Goal: Find specific page/section: Find specific page/section

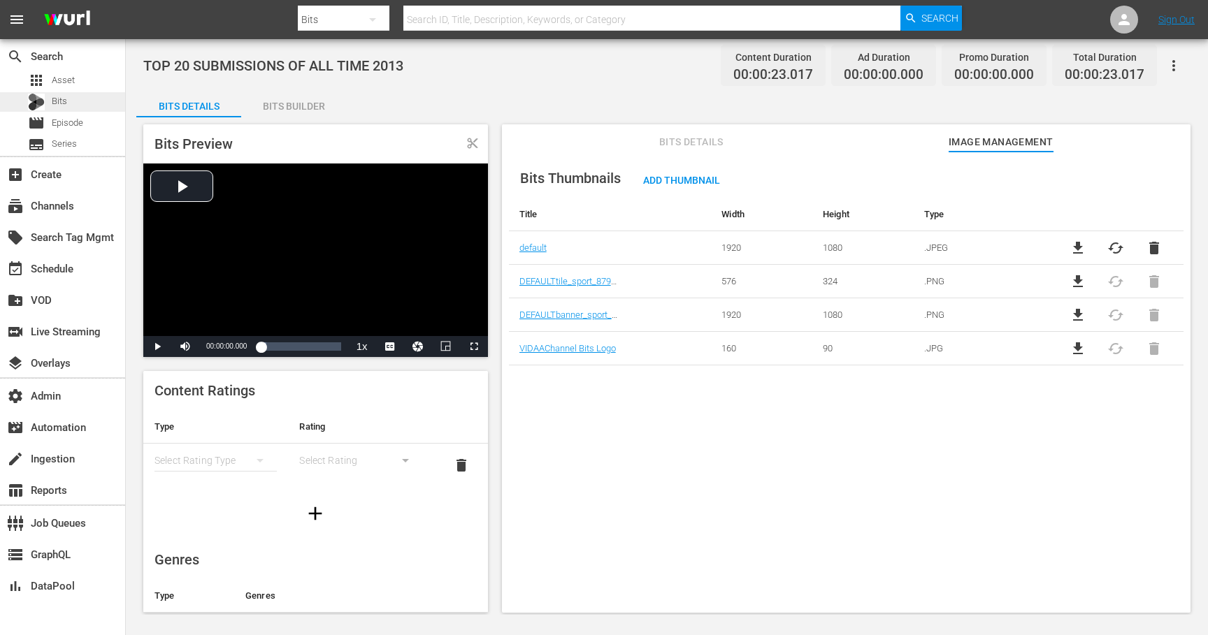
click at [64, 99] on span "Bits" at bounding box center [59, 101] width 15 height 14
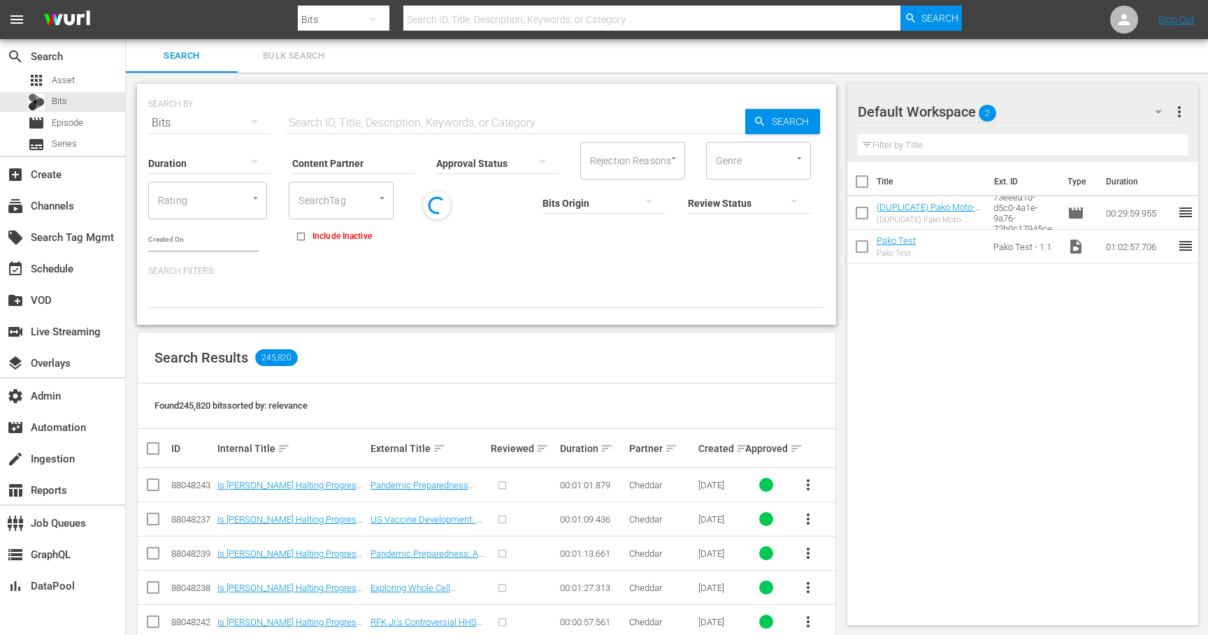
click at [350, 160] on input "Content Partner" at bounding box center [353, 164] width 123 height 50
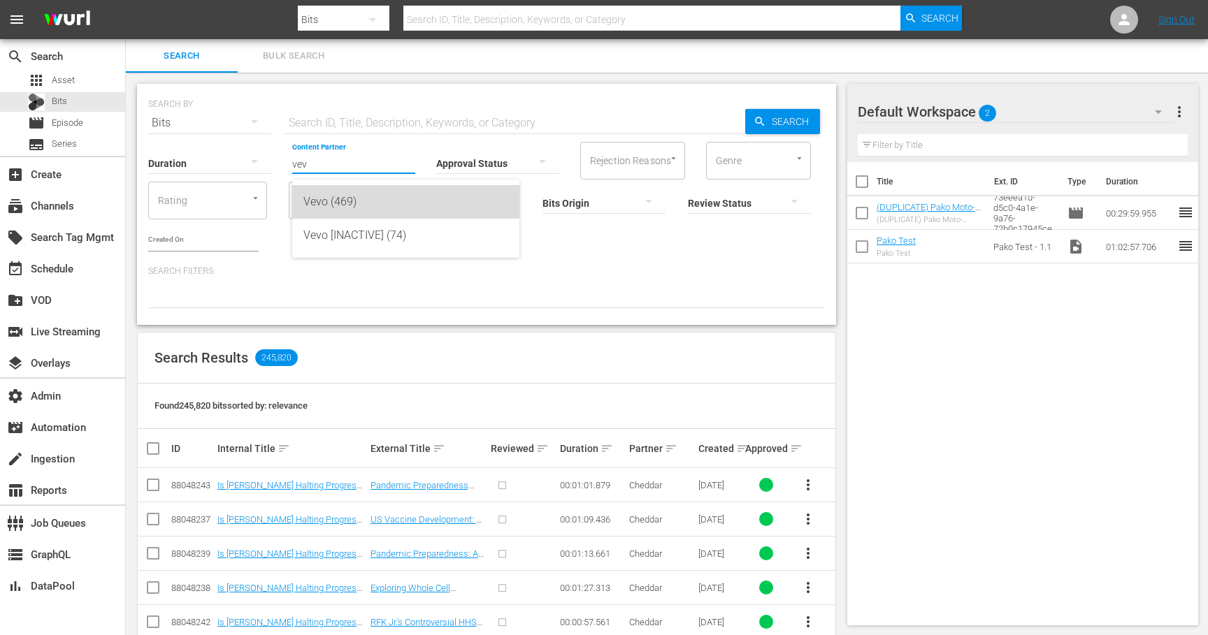
click at [374, 196] on div "Vevo (469)" at bounding box center [405, 202] width 205 height 34
type input "Vevo (469)"
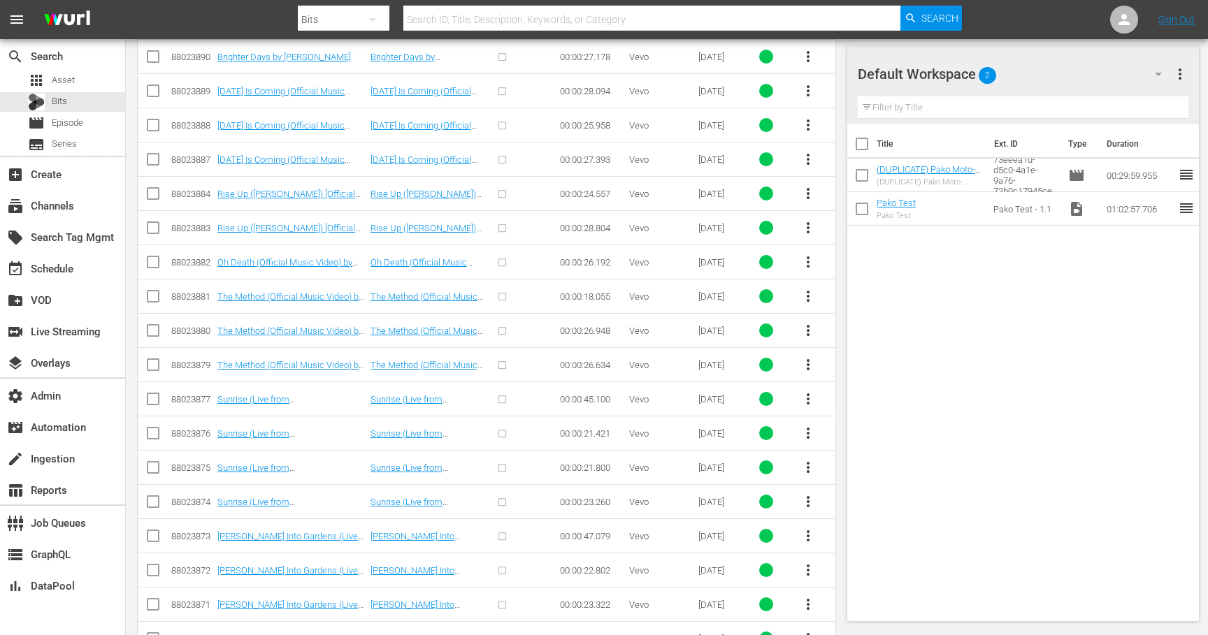
scroll to position [3112, 0]
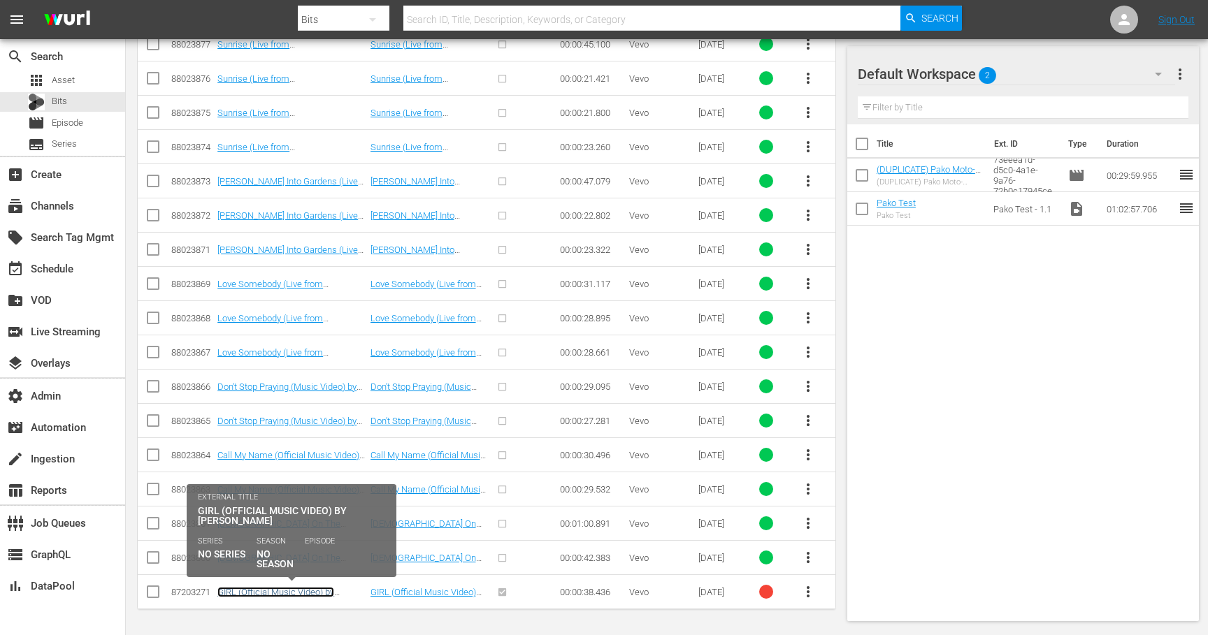
click at [281, 591] on link "GIRL (Official Music Video) by [PERSON_NAME]" at bounding box center [275, 597] width 117 height 21
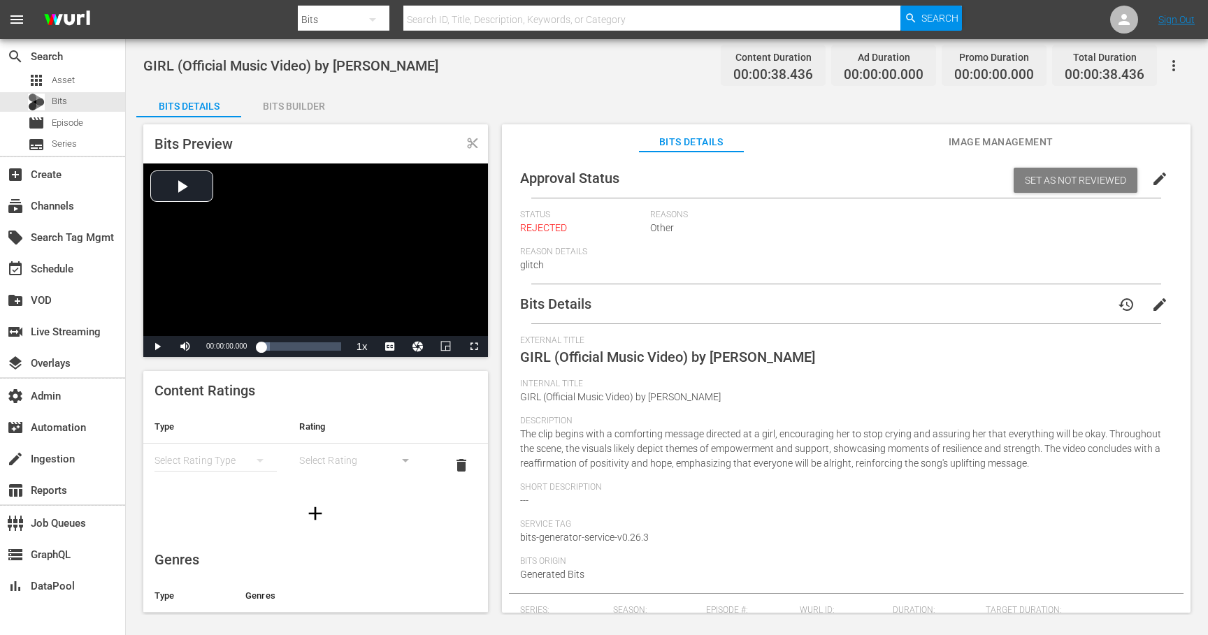
click at [990, 140] on span "Image Management" at bounding box center [1000, 141] width 105 height 17
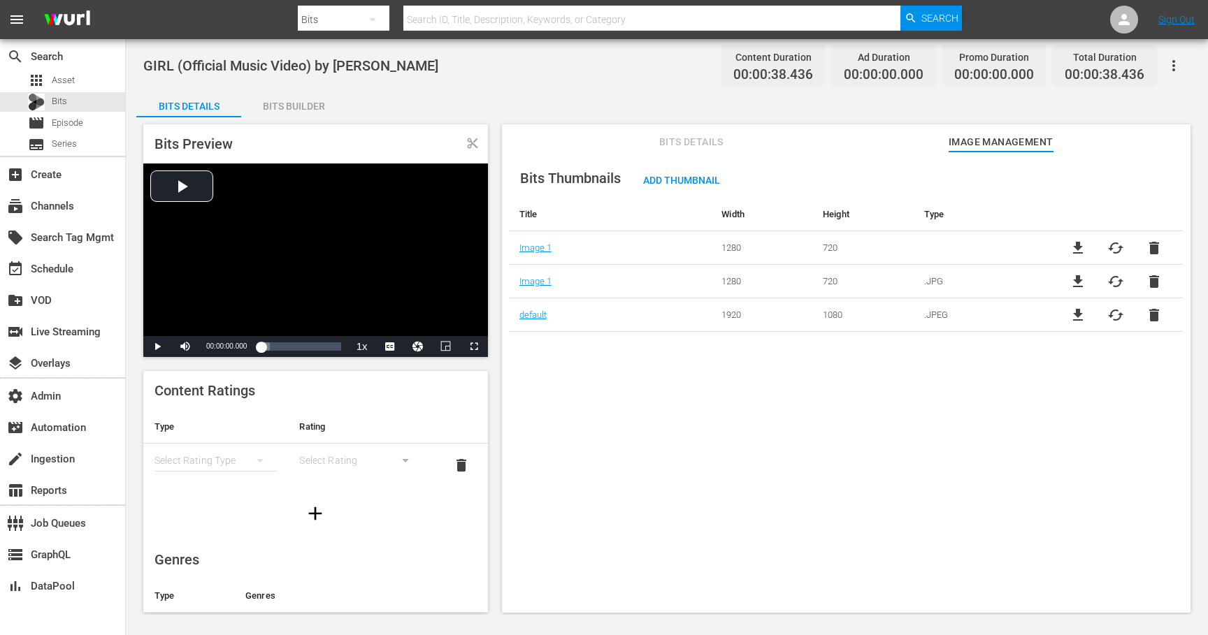
click at [293, 110] on div "Bits Builder" at bounding box center [293, 106] width 105 height 34
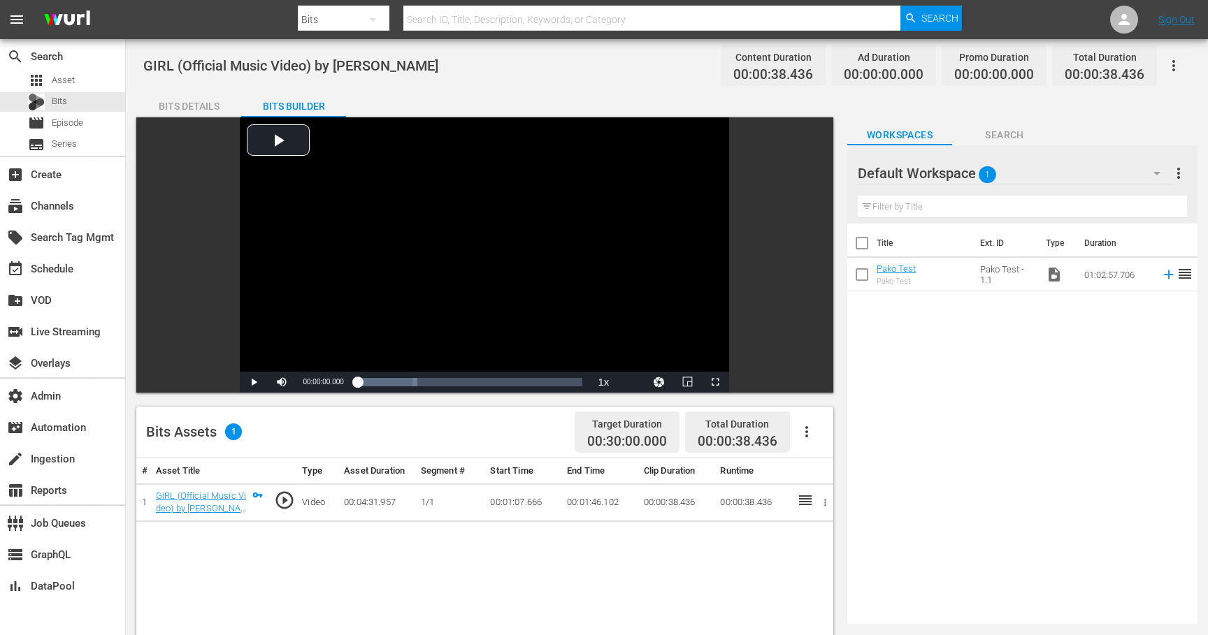
click at [190, 106] on div "Bits Details" at bounding box center [188, 106] width 105 height 34
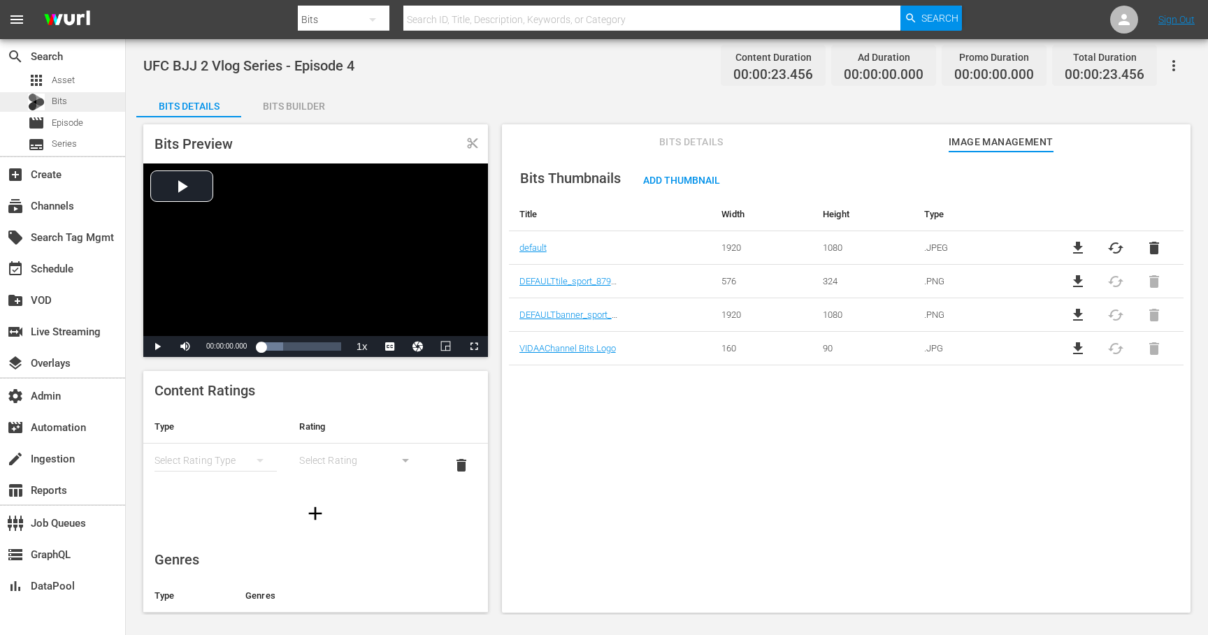
click at [57, 96] on span "Bits" at bounding box center [59, 101] width 15 height 14
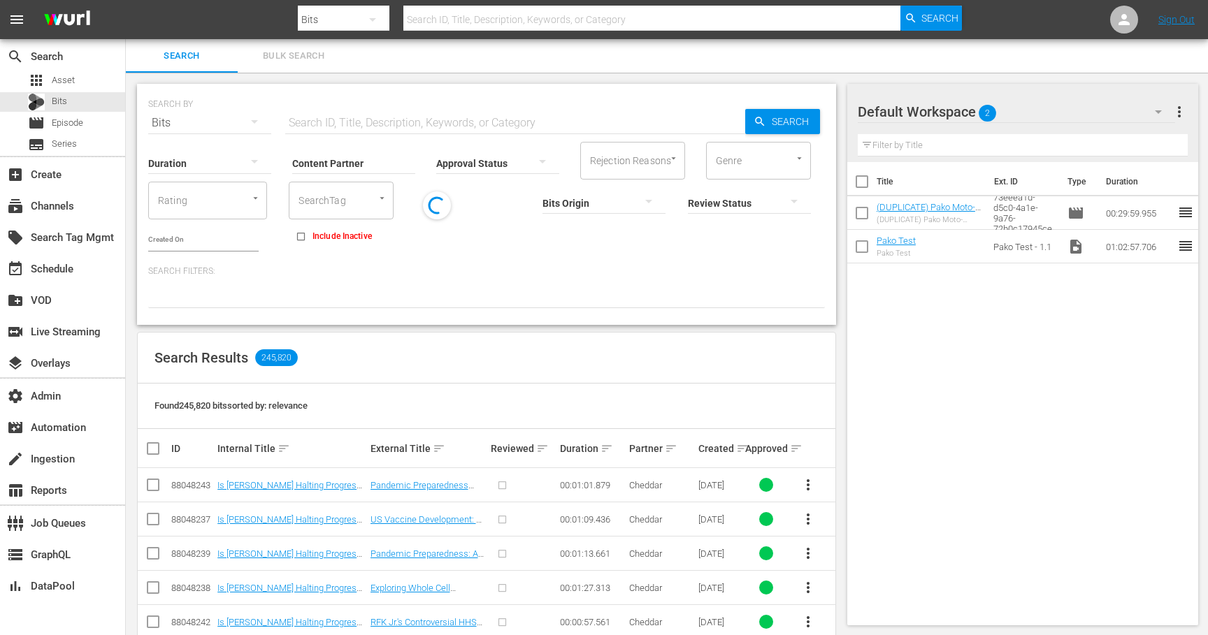
click at [348, 124] on input "text" at bounding box center [515, 123] width 460 height 34
type input "mma"
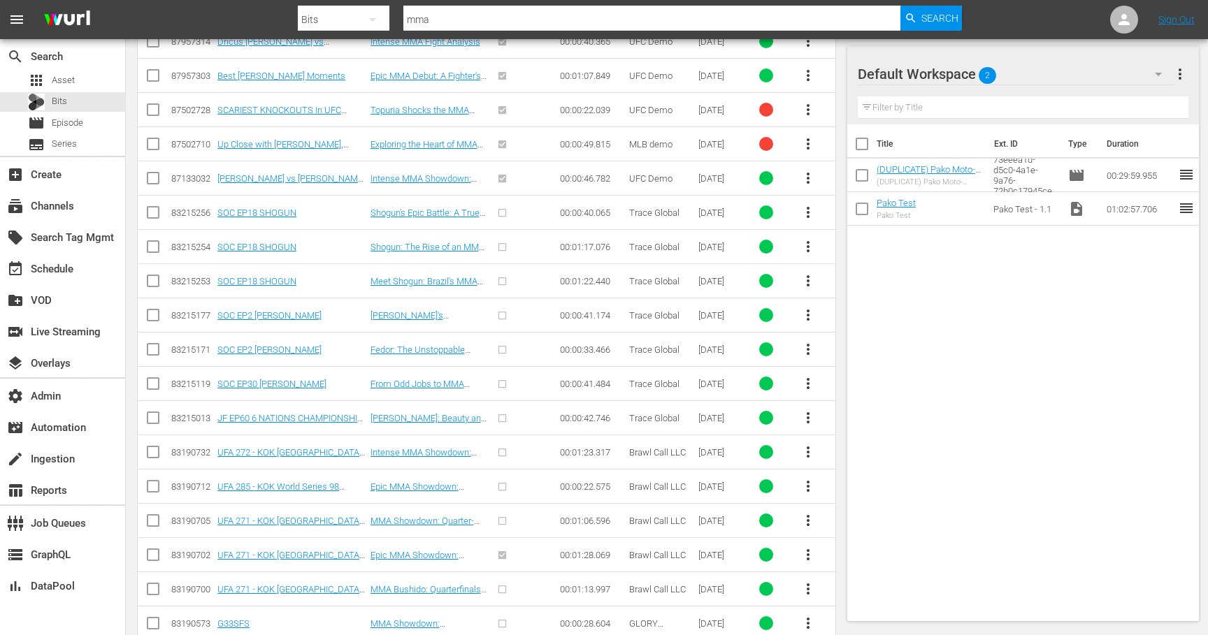
scroll to position [513, 0]
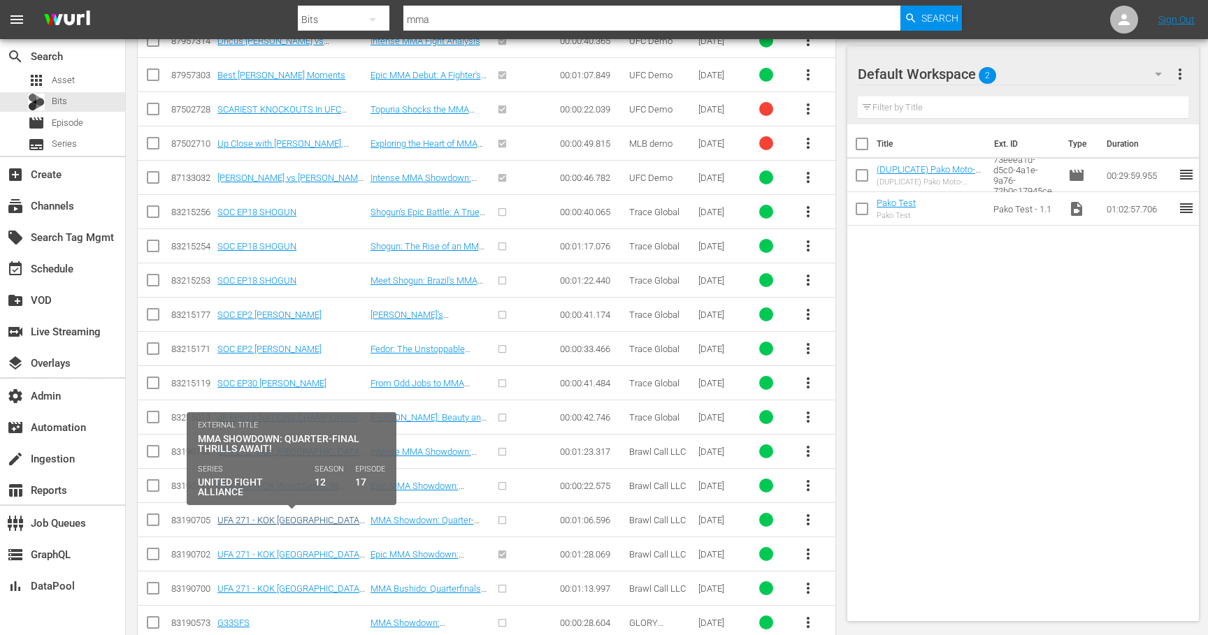
type input "mma"
click at [288, 519] on link "UFA 271 - KOK Kazakhstan Part 3" at bounding box center [289, 525] width 144 height 21
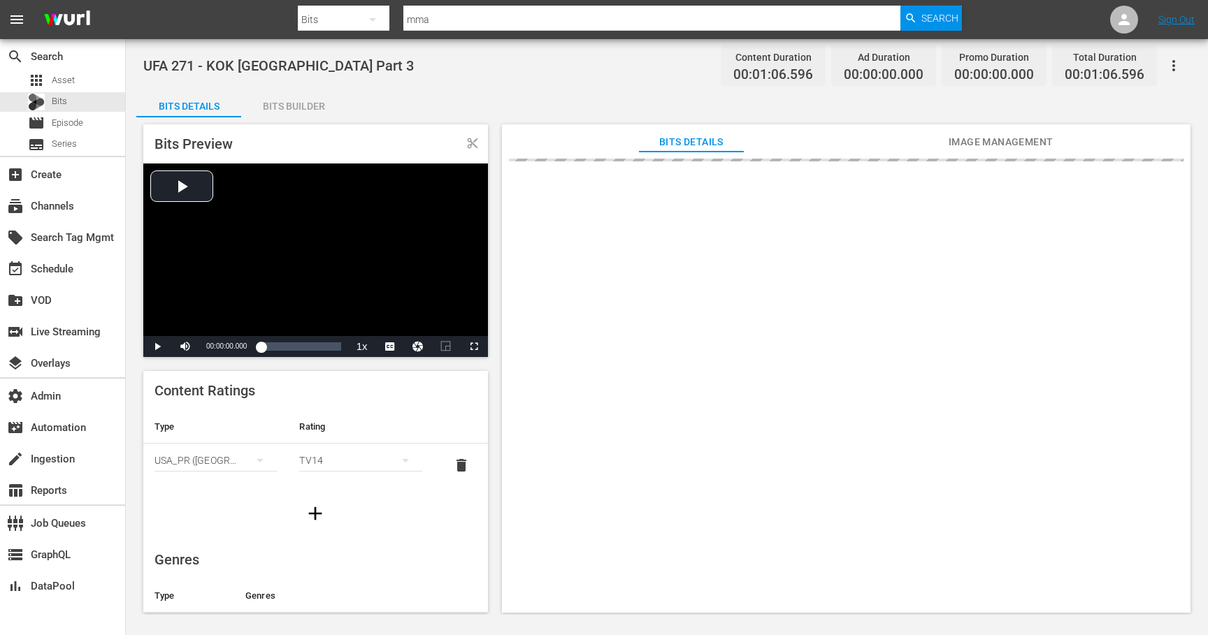
click at [999, 139] on span "Image Management" at bounding box center [1000, 141] width 105 height 17
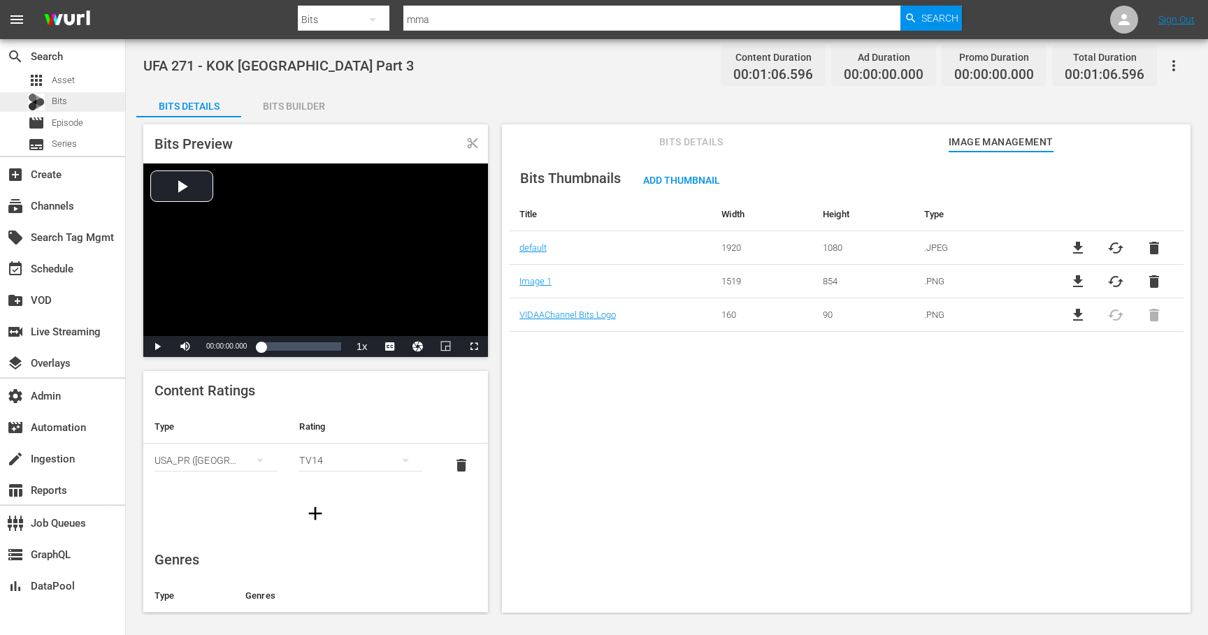
click at [68, 103] on div "Bits" at bounding box center [62, 102] width 125 height 20
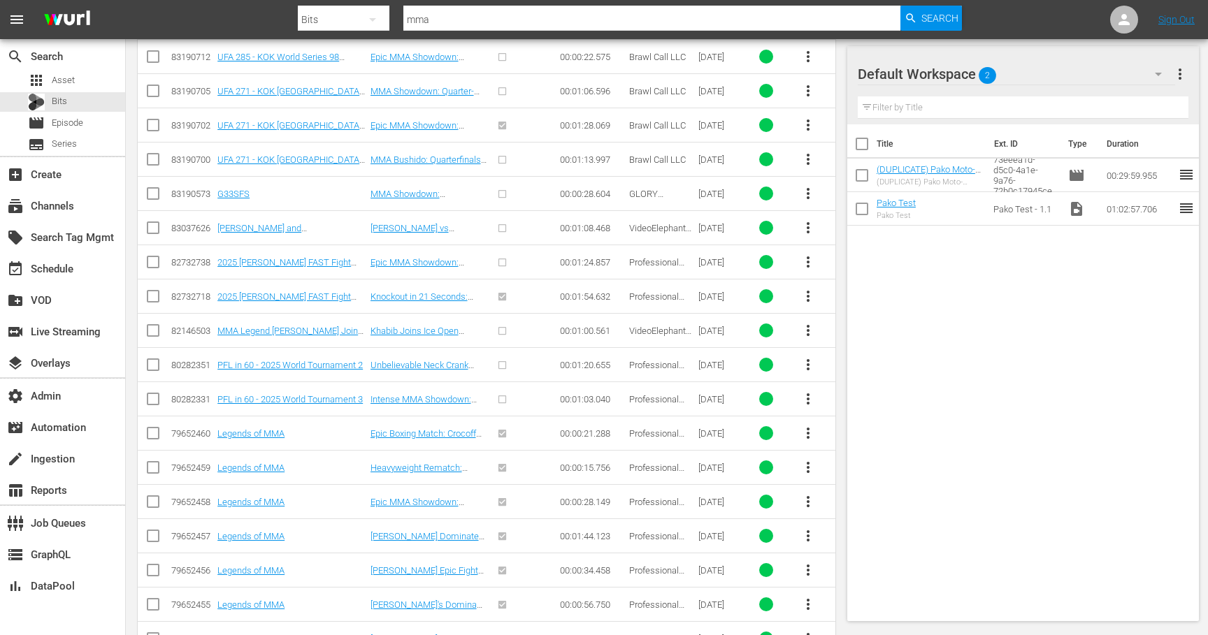
scroll to position [943, 0]
